Goal: Task Accomplishment & Management: Use online tool/utility

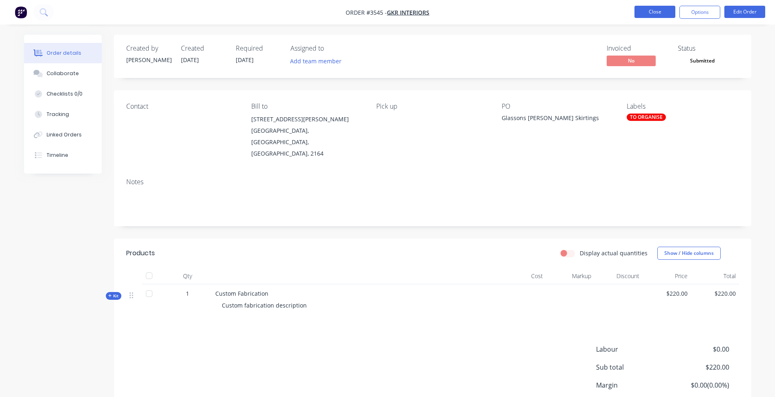
click at [661, 13] on button "Close" at bounding box center [654, 12] width 41 height 12
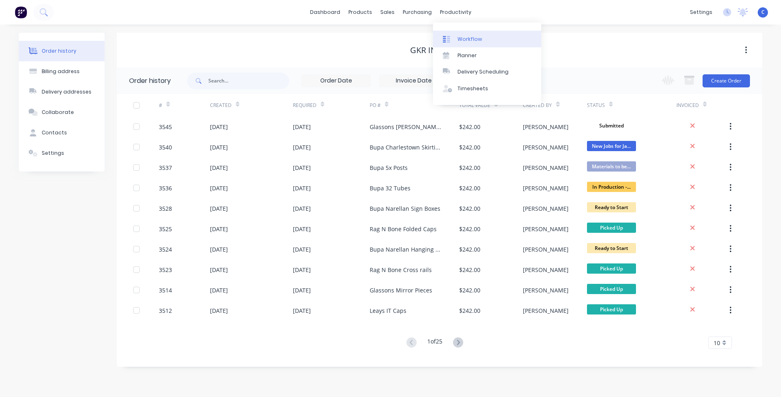
click at [464, 37] on div "Workflow" at bounding box center [470, 39] width 25 height 7
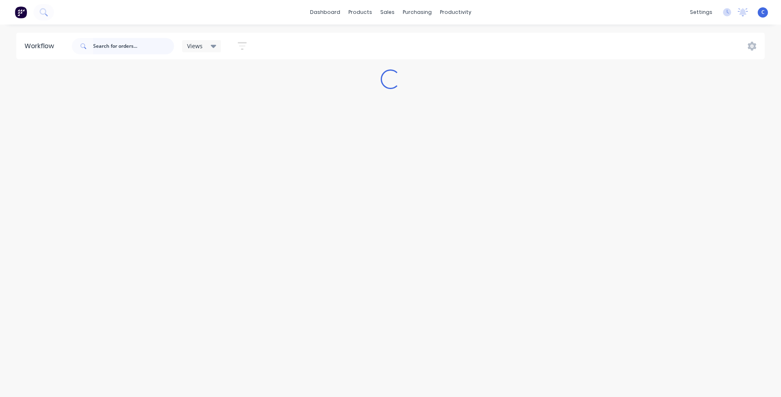
click at [140, 43] on input "text" at bounding box center [133, 46] width 81 height 16
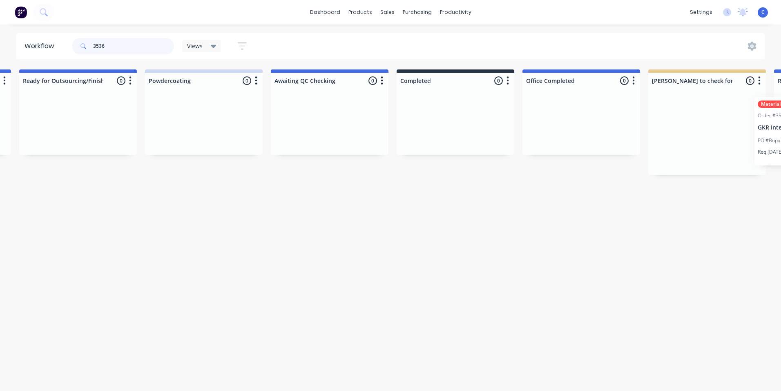
scroll to position [0, 1266]
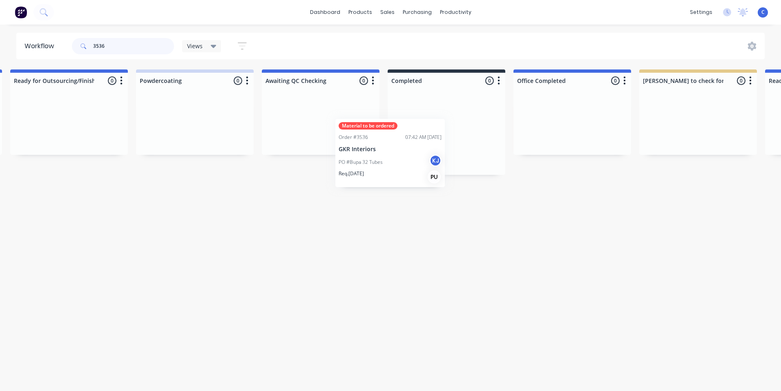
drag, startPoint x: 306, startPoint y: 150, endPoint x: 413, endPoint y: 147, distance: 107.1
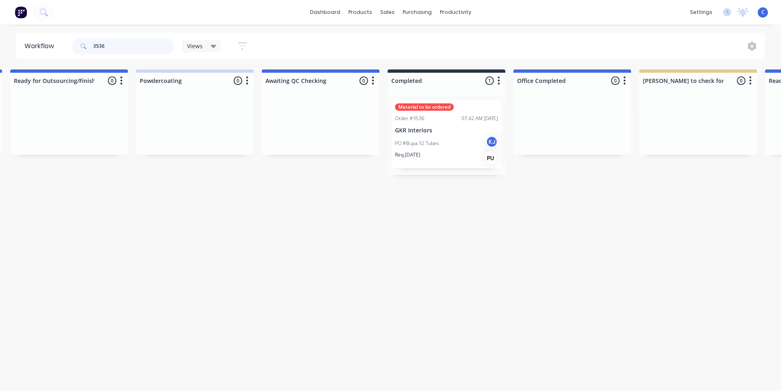
type input "3536"
click at [442, 136] on div "PO #Bupa 32 Tubes KJ" at bounding box center [446, 144] width 103 height 16
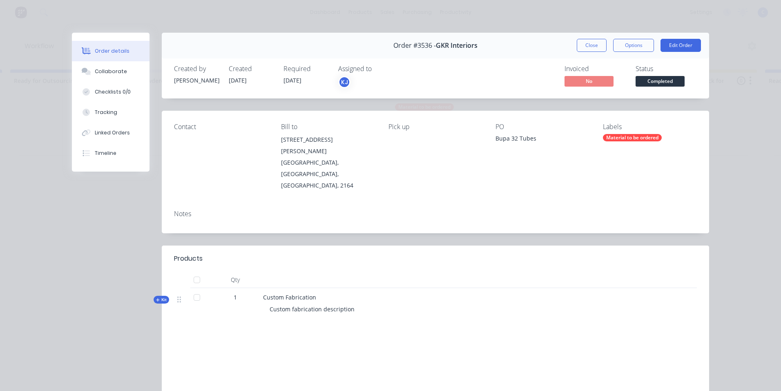
click at [632, 136] on div "Material to be ordered" at bounding box center [632, 137] width 59 height 7
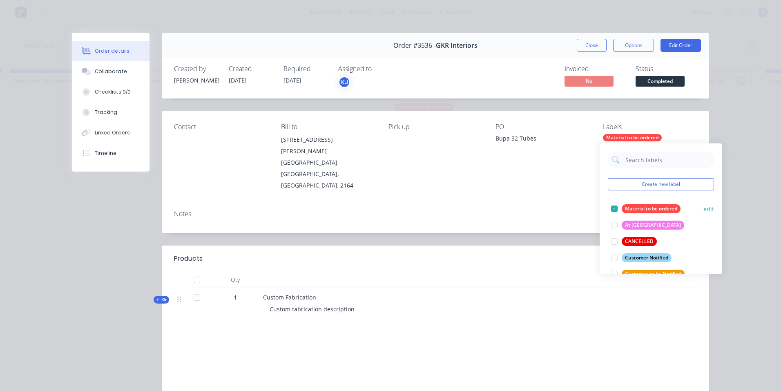
click at [632, 207] on div "Material to be ordered" at bounding box center [651, 208] width 59 height 9
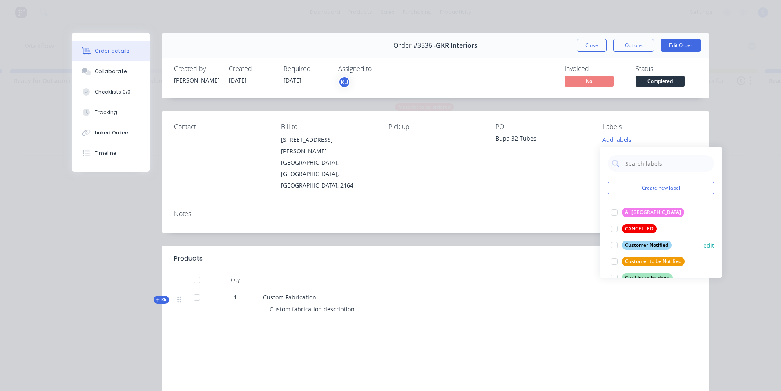
click at [643, 245] on div "Customer Notified" at bounding box center [647, 245] width 50 height 9
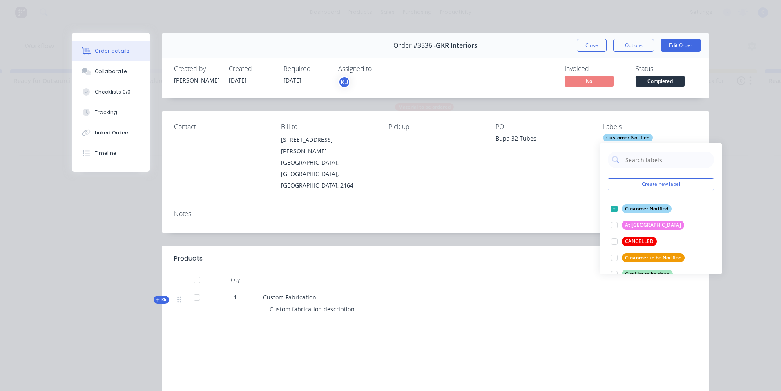
click at [552, 203] on div "Notes" at bounding box center [435, 218] width 547 height 30
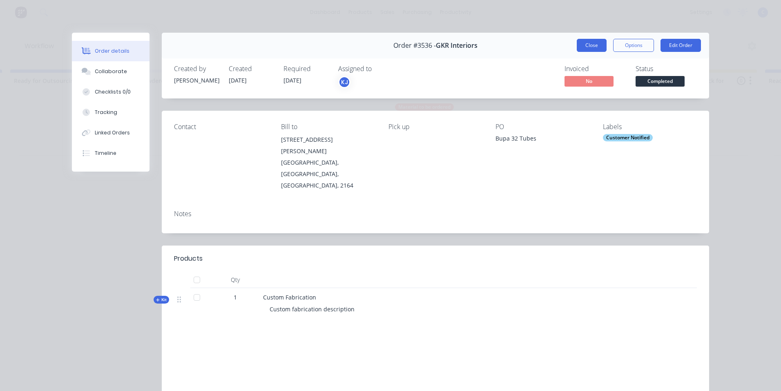
click at [596, 45] on button "Close" at bounding box center [592, 45] width 30 height 13
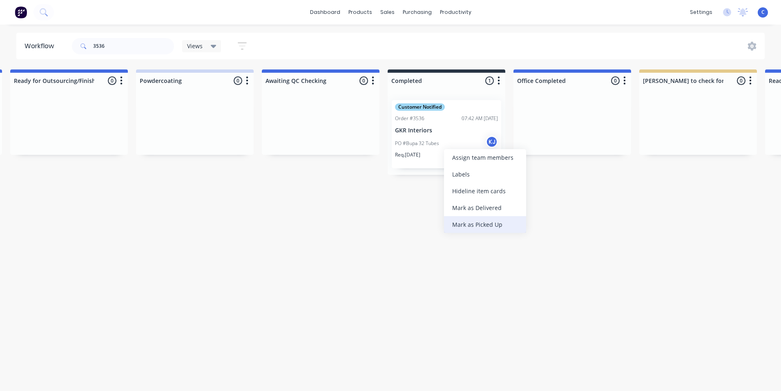
click at [471, 223] on div "Mark as Picked Up" at bounding box center [485, 224] width 82 height 17
